Goal: Task Accomplishment & Management: Use online tool/utility

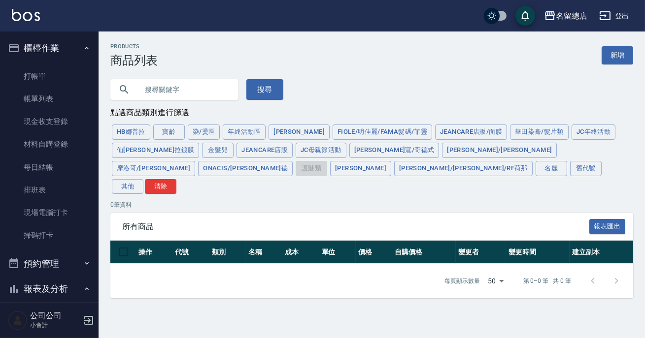
click at [49, 64] on ul "打帳單 帳單列表 現金收支登錄 材料自購登錄 每日結帳 排班表 現場電腦打卡 掃碼打卡" at bounding box center [49, 156] width 91 height 190
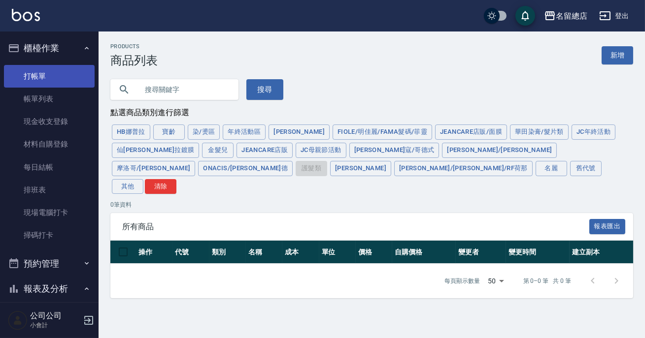
click at [43, 70] on link "打帳單" at bounding box center [49, 76] width 91 height 23
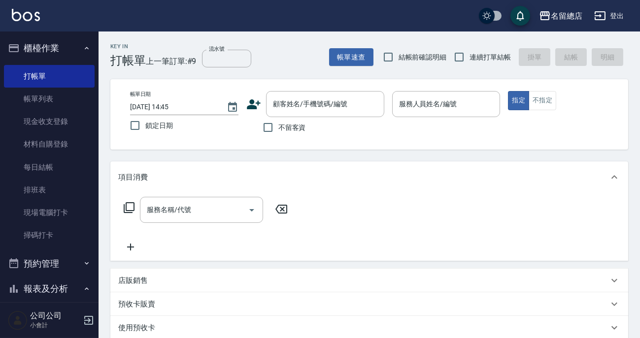
click at [66, 248] on ul "打帳單 帳單列表 現金收支登錄 材料自購登錄 每日結帳 排班表 現場電腦打卡 掃碼打卡" at bounding box center [49, 156] width 91 height 190
click at [59, 236] on link "掃碼打卡" at bounding box center [49, 235] width 91 height 23
